Goal: Task Accomplishment & Management: Use online tool/utility

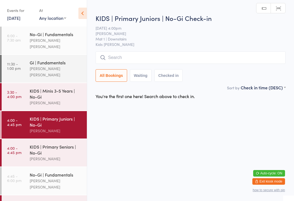
click at [145, 58] on input "search" at bounding box center [191, 57] width 190 height 13
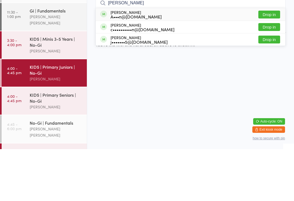
type input "[PERSON_NAME]"
click at [270, 63] on button "Drop in" at bounding box center [269, 67] width 22 height 8
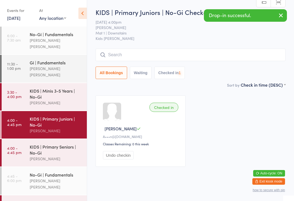
click at [142, 53] on input "search" at bounding box center [191, 55] width 190 height 13
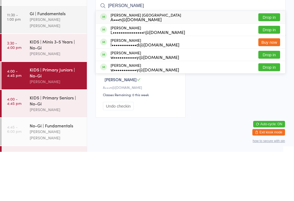
type input "[PERSON_NAME]"
click at [274, 63] on button "Drop in" at bounding box center [269, 67] width 22 height 8
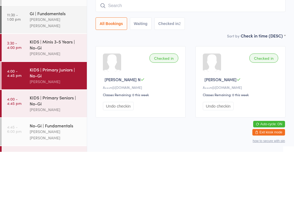
click at [52, 88] on div "KIDS | Minis 3-5 Years | No-Gi" at bounding box center [56, 94] width 53 height 12
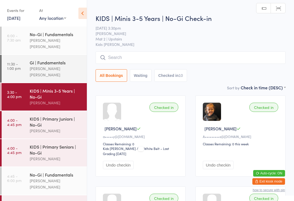
click at [160, 58] on input "search" at bounding box center [191, 57] width 190 height 13
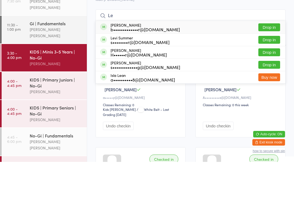
type input "L"
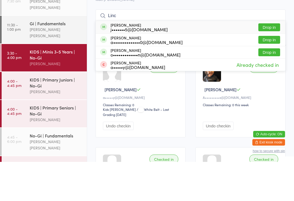
click at [196, 96] on div "Checked in [PERSON_NAME] i A•••••••••s@[DOMAIN_NAME] Classes Remaining: 0 this …" at bounding box center [240, 136] width 90 height 81
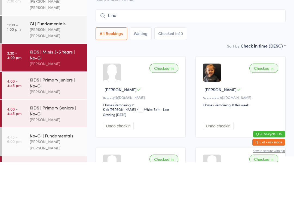
scroll to position [39, 0]
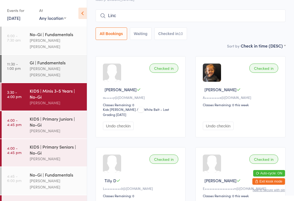
click at [240, 17] on input "Linc" at bounding box center [191, 16] width 190 height 13
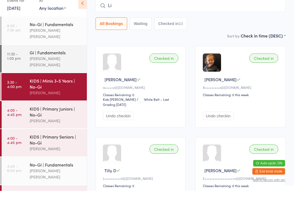
type input "L"
type input "E"
type input "Zephyr"
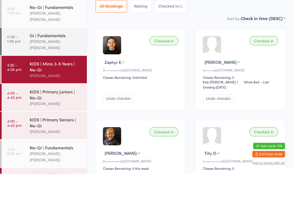
click at [166, 64] on div "Checked in" at bounding box center [163, 68] width 29 height 9
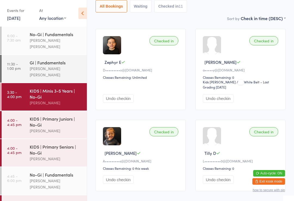
click at [116, 7] on button "All Bookings" at bounding box center [112, 6] width 32 height 13
click at [73, 89] on div "KIDS | Minis 3-5 Years | No-Gi" at bounding box center [56, 94] width 53 height 12
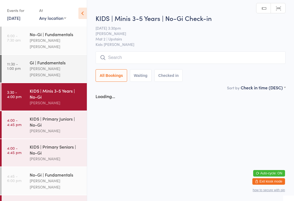
scroll to position [0, 0]
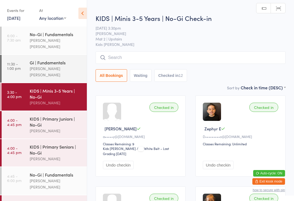
click at [199, 71] on div "All Bookings Waiting Checked in 12" at bounding box center [191, 75] width 190 height 13
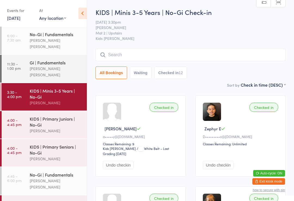
click at [223, 59] on input "search" at bounding box center [191, 55] width 190 height 13
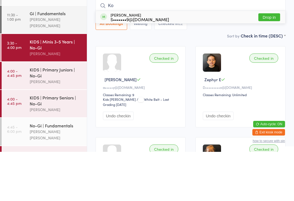
type input "Ko"
click at [273, 63] on button "Drop in" at bounding box center [269, 67] width 22 height 8
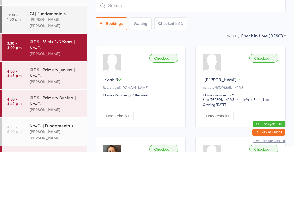
click at [271, 67] on div "All Bookings Waiting Checked in 13" at bounding box center [191, 73] width 190 height 13
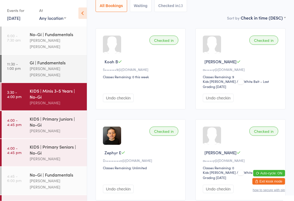
scroll to position [67, 0]
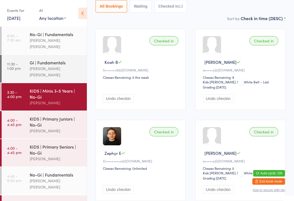
click at [56, 148] on div "KIDS | Primary Seniors | No-Gi" at bounding box center [56, 150] width 53 height 12
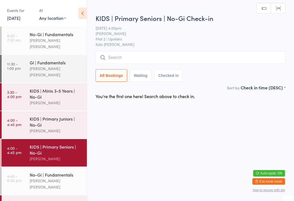
click at [126, 59] on input "search" at bounding box center [191, 57] width 190 height 13
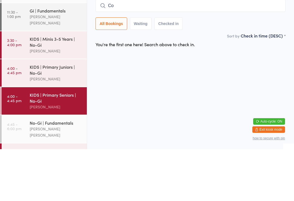
type input "Cob"
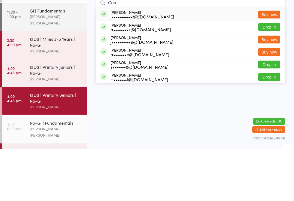
click at [55, 128] on div "[PERSON_NAME]" at bounding box center [56, 131] width 53 height 6
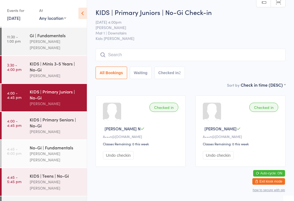
scroll to position [27, 0]
click at [66, 117] on div "KIDS | Primary Seniors | No-Gi" at bounding box center [56, 123] width 53 height 12
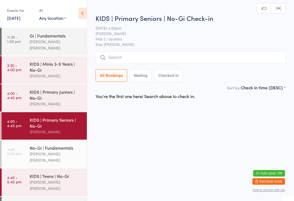
click at [55, 89] on div "KIDS | Primary Juniors | No-Gi" at bounding box center [56, 95] width 53 height 12
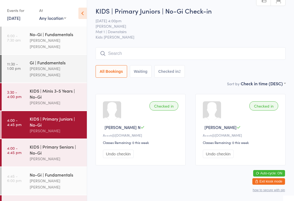
click at [81, 14] on icon at bounding box center [82, 13] width 8 height 11
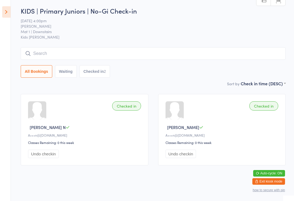
click at [5, 12] on icon at bounding box center [6, 11] width 8 height 11
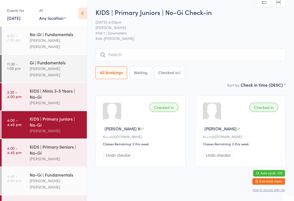
click at [49, 146] on div "KIDS | Primary Seniors | No-Gi" at bounding box center [56, 150] width 53 height 12
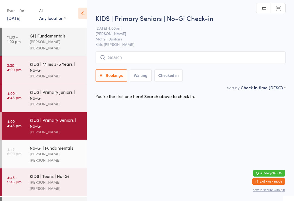
scroll to position [27, 0]
click at [50, 173] on div "KIDS | Teens | No-Gi" at bounding box center [56, 176] width 53 height 6
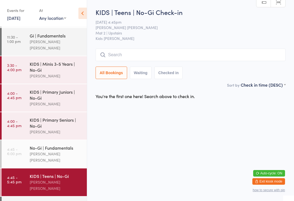
click at [23, 94] on link "4:00 - 4:45 pm KIDS | Primary Juniors | No-[PERSON_NAME]" at bounding box center [44, 97] width 85 height 27
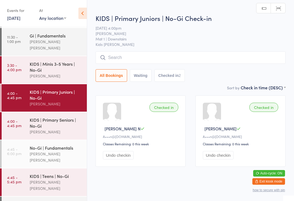
click at [106, 56] on input "search" at bounding box center [191, 57] width 190 height 13
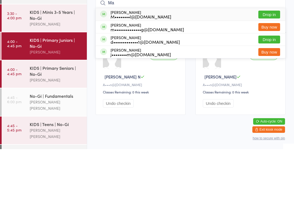
type input "M"
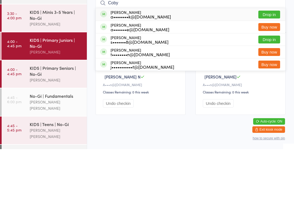
type input "Coby"
click at [104, 63] on span at bounding box center [103, 66] width 7 height 7
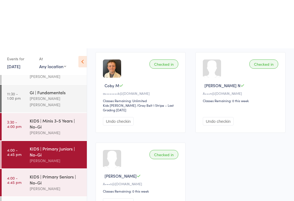
scroll to position [102, 0]
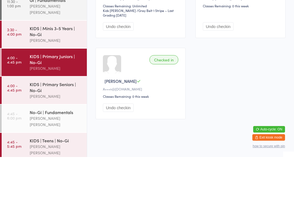
click at [62, 126] on div "KIDS | Primary Seniors | No-Gi" at bounding box center [56, 132] width 53 height 12
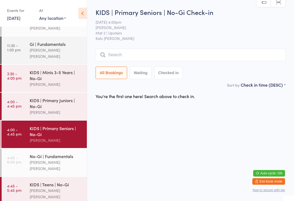
click at [42, 154] on div "No-Gi | Fundamentals" at bounding box center [56, 157] width 53 height 6
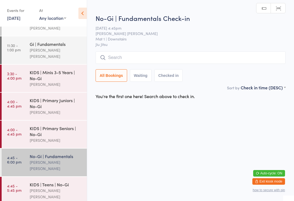
click at [32, 130] on div "KIDS | Primary Seniors | No-Gi" at bounding box center [56, 132] width 53 height 12
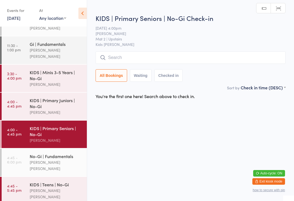
click at [145, 59] on input "search" at bounding box center [191, 57] width 190 height 13
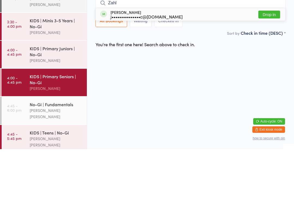
type input "Zahl"
click at [109, 62] on div "Zahlee [PERSON_NAME] j•••••••••••••••c@[DOMAIN_NAME]" at bounding box center [141, 66] width 82 height 9
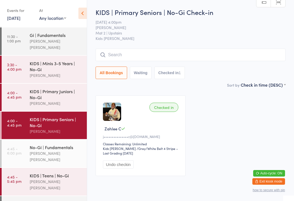
scroll to position [27, 0]
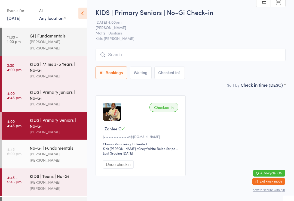
click at [9, 147] on time "4:45 - 6:00 pm" at bounding box center [14, 151] width 14 height 9
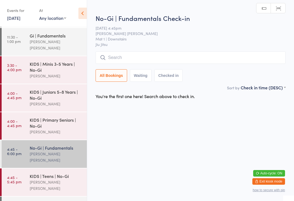
click at [10, 176] on time "4:45 - 5:45 pm" at bounding box center [14, 180] width 14 height 9
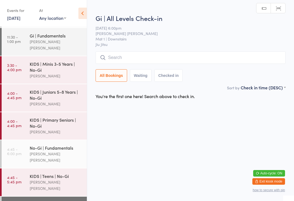
click at [72, 72] on div "KIDS | Minis 3-5 Years | No-Gi [PERSON_NAME]" at bounding box center [58, 69] width 57 height 27
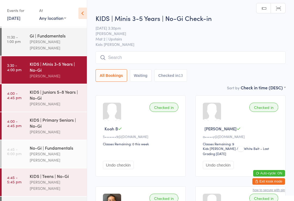
click at [71, 90] on div "KIDS | Juniors 5-8 Years | No-Gi" at bounding box center [56, 95] width 53 height 12
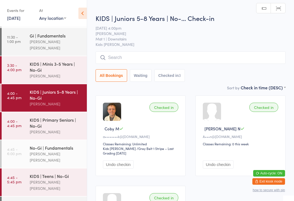
click at [172, 57] on input "search" at bounding box center [191, 57] width 190 height 13
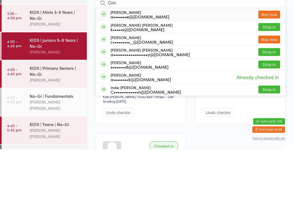
type input "Con"
click at [269, 75] on button "Drop in" at bounding box center [269, 79] width 22 height 8
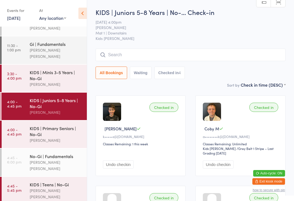
scroll to position [17, 0]
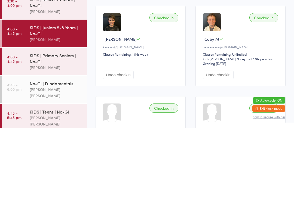
click at [213, 144] on button "Undo checkin" at bounding box center [218, 148] width 31 height 8
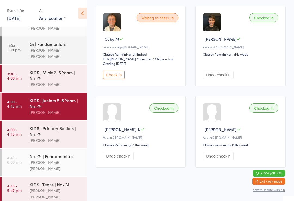
click at [117, 77] on button "Check in" at bounding box center [114, 75] width 22 height 8
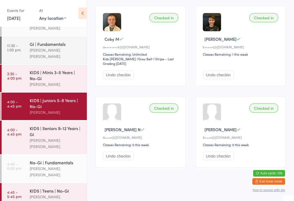
click at [57, 100] on div "KIDS | Juniors 5-8 Years | No-Gi" at bounding box center [56, 103] width 53 height 12
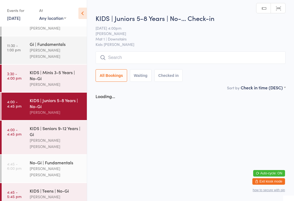
scroll to position [0, 0]
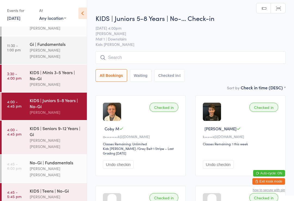
click at [156, 62] on input "search" at bounding box center [191, 57] width 190 height 13
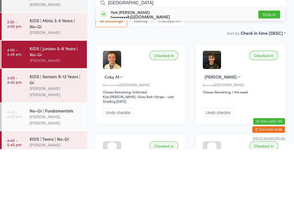
type input "[GEOGRAPHIC_DATA]"
click at [164, 60] on div "York [PERSON_NAME] r••••••••k@[DOMAIN_NAME] Drop in" at bounding box center [190, 66] width 189 height 13
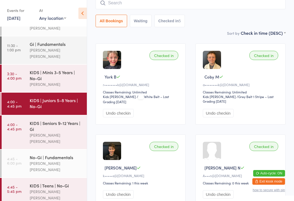
click at [190, 7] on input "search" at bounding box center [191, 3] width 190 height 13
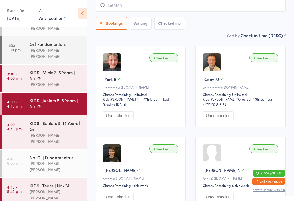
scroll to position [49, 0]
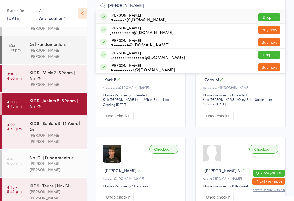
type input "[PERSON_NAME]"
click at [276, 16] on button "Drop in" at bounding box center [269, 17] width 22 height 8
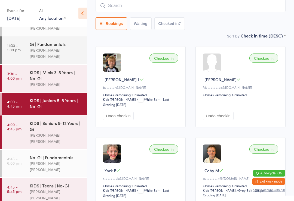
click at [233, 7] on input "search" at bounding box center [191, 5] width 190 height 13
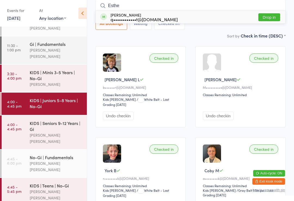
type input "Esthe"
click at [276, 17] on button "Drop in" at bounding box center [269, 17] width 22 height 8
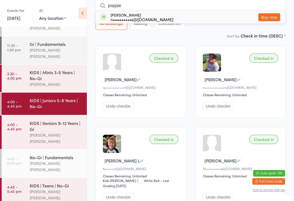
type input "poppie"
click at [271, 19] on button "Buy now" at bounding box center [269, 17] width 22 height 8
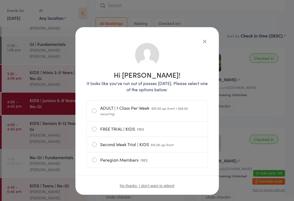
click at [201, 44] on button "button" at bounding box center [204, 41] width 7 height 7
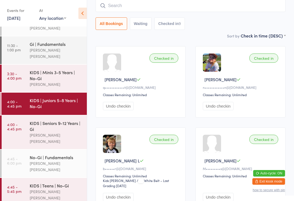
click at [64, 81] on div "[PERSON_NAME]" at bounding box center [56, 84] width 53 height 6
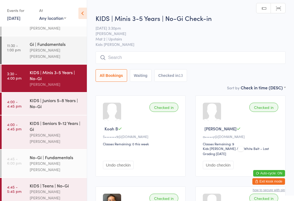
click at [235, 52] on input "search" at bounding box center [191, 57] width 190 height 13
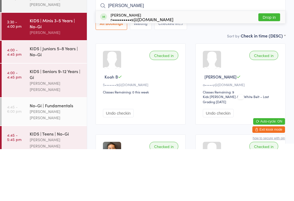
type input "[PERSON_NAME]"
click at [267, 65] on button "Drop in" at bounding box center [269, 69] width 22 height 8
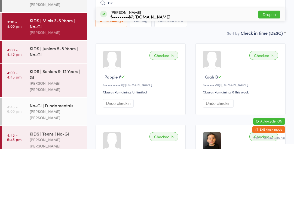
type input "oz"
click at [110, 62] on div "[PERSON_NAME] f•••••••••l@[DOMAIN_NAME]" at bounding box center [135, 66] width 70 height 9
